Goal: Transaction & Acquisition: Book appointment/travel/reservation

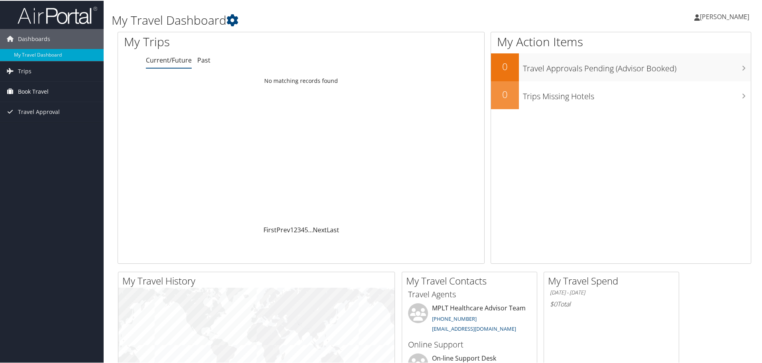
click at [33, 90] on span "Book Travel" at bounding box center [33, 91] width 31 height 20
click at [47, 128] on link "Book/Manage Online Trips" at bounding box center [52, 131] width 104 height 12
